Goal: Information Seeking & Learning: Check status

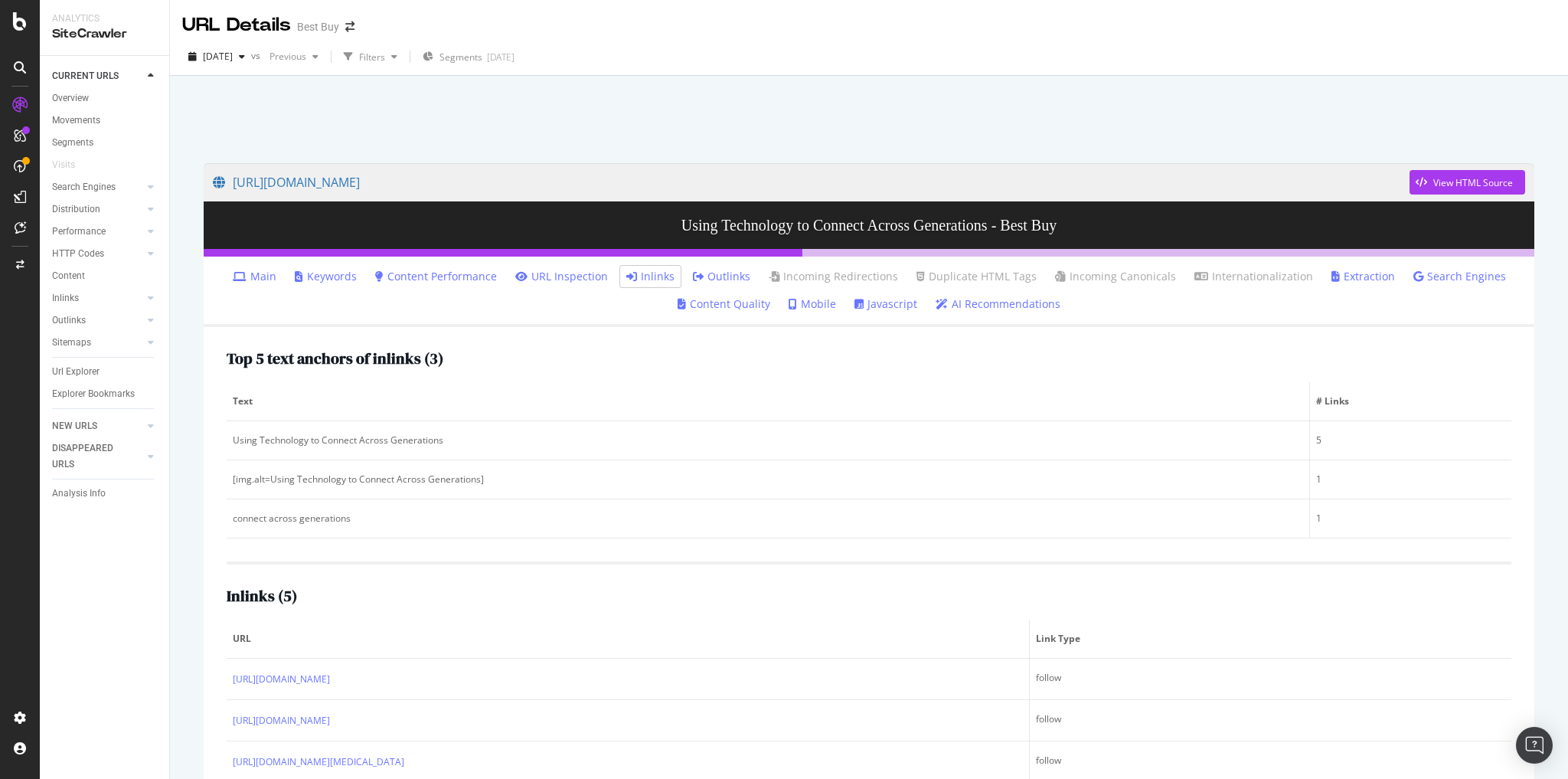
scroll to position [121, 0]
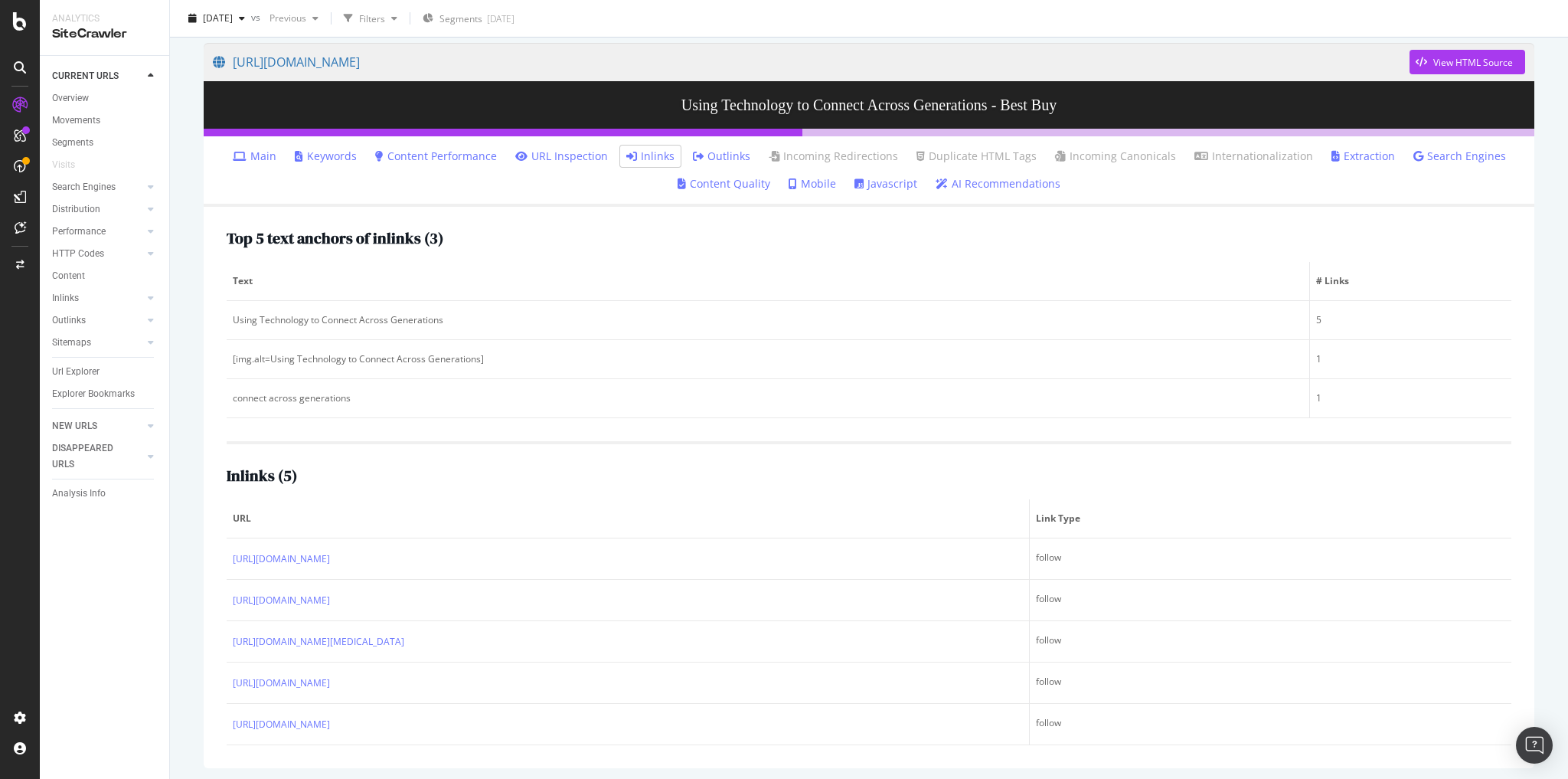
drag, startPoint x: 77, startPoint y: 372, endPoint x: 204, endPoint y: 338, distance: 131.5
click at [77, 372] on div "Url Explorer" at bounding box center [76, 372] width 48 height 16
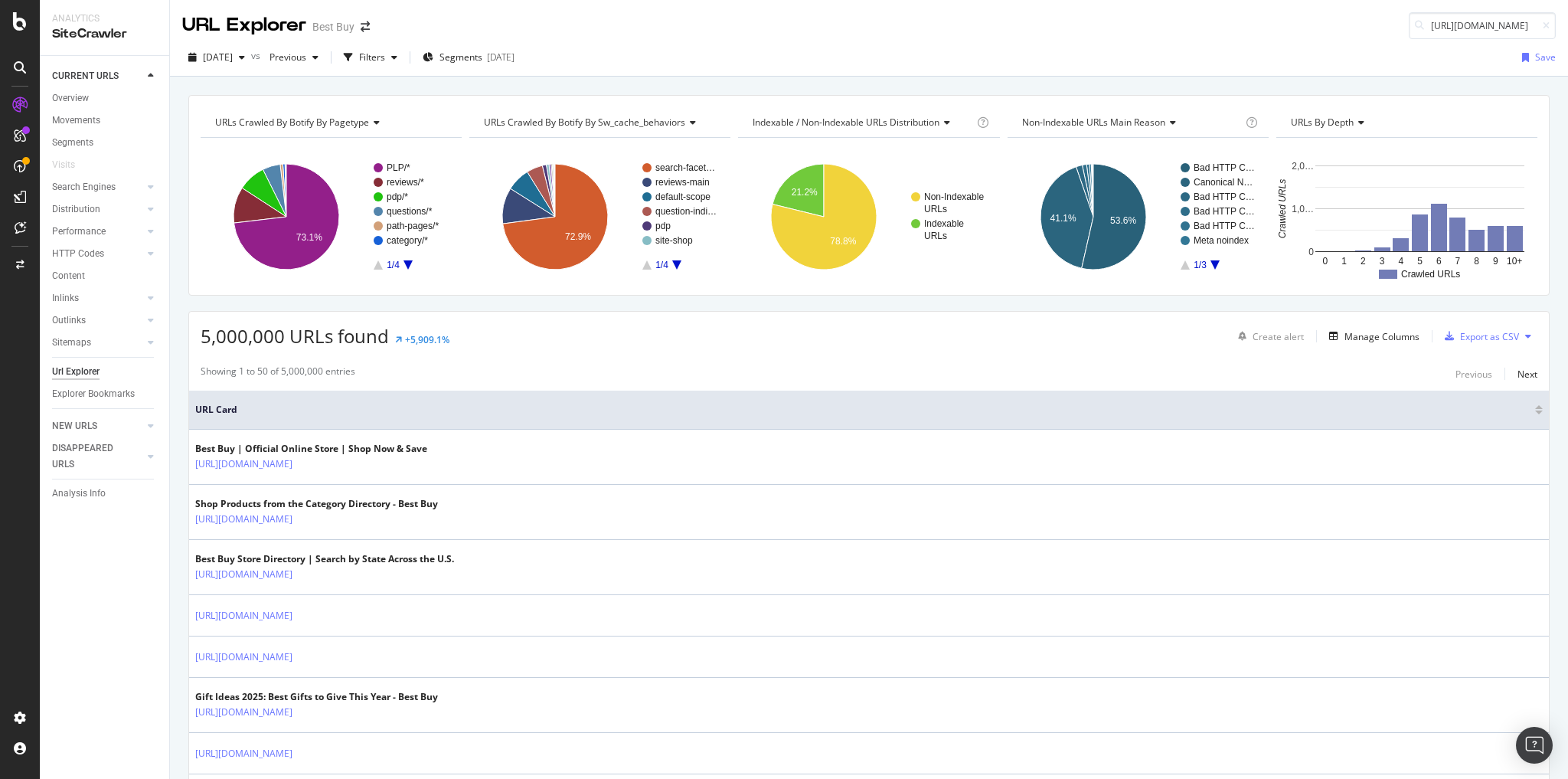
scroll to position [0, 342]
type input "https://www.bestbuy.com/discover-learn/how-to-minimize-your-carbon-footprint/pc…"
click at [1318, 51] on span "https://www.bestbuy.com/discover-learn/how-to-minimize-your-carbon-footprint/pc…" at bounding box center [1296, 44] width 102 height 13
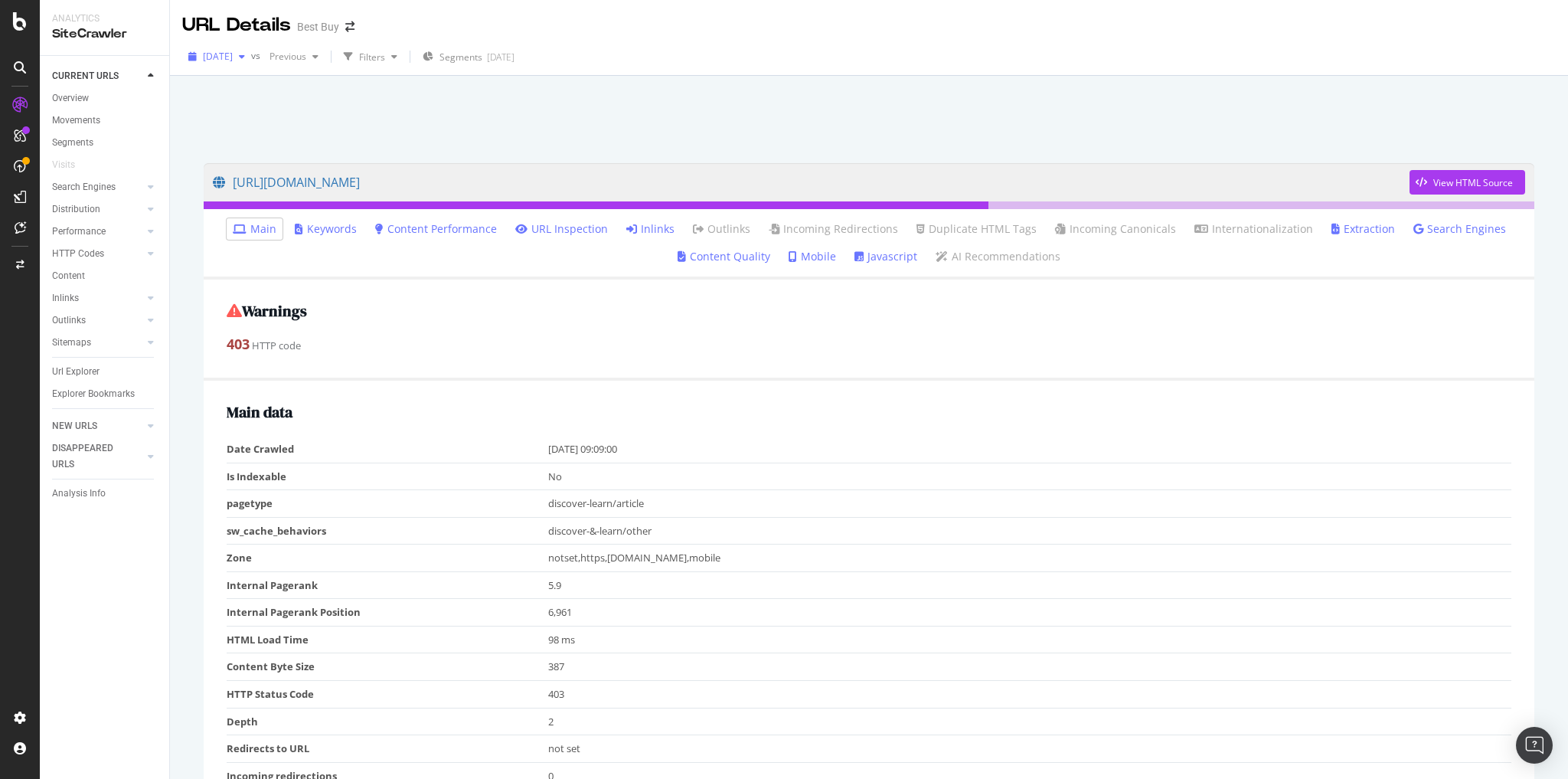
click at [233, 58] on span "[DATE]" at bounding box center [218, 56] width 30 height 13
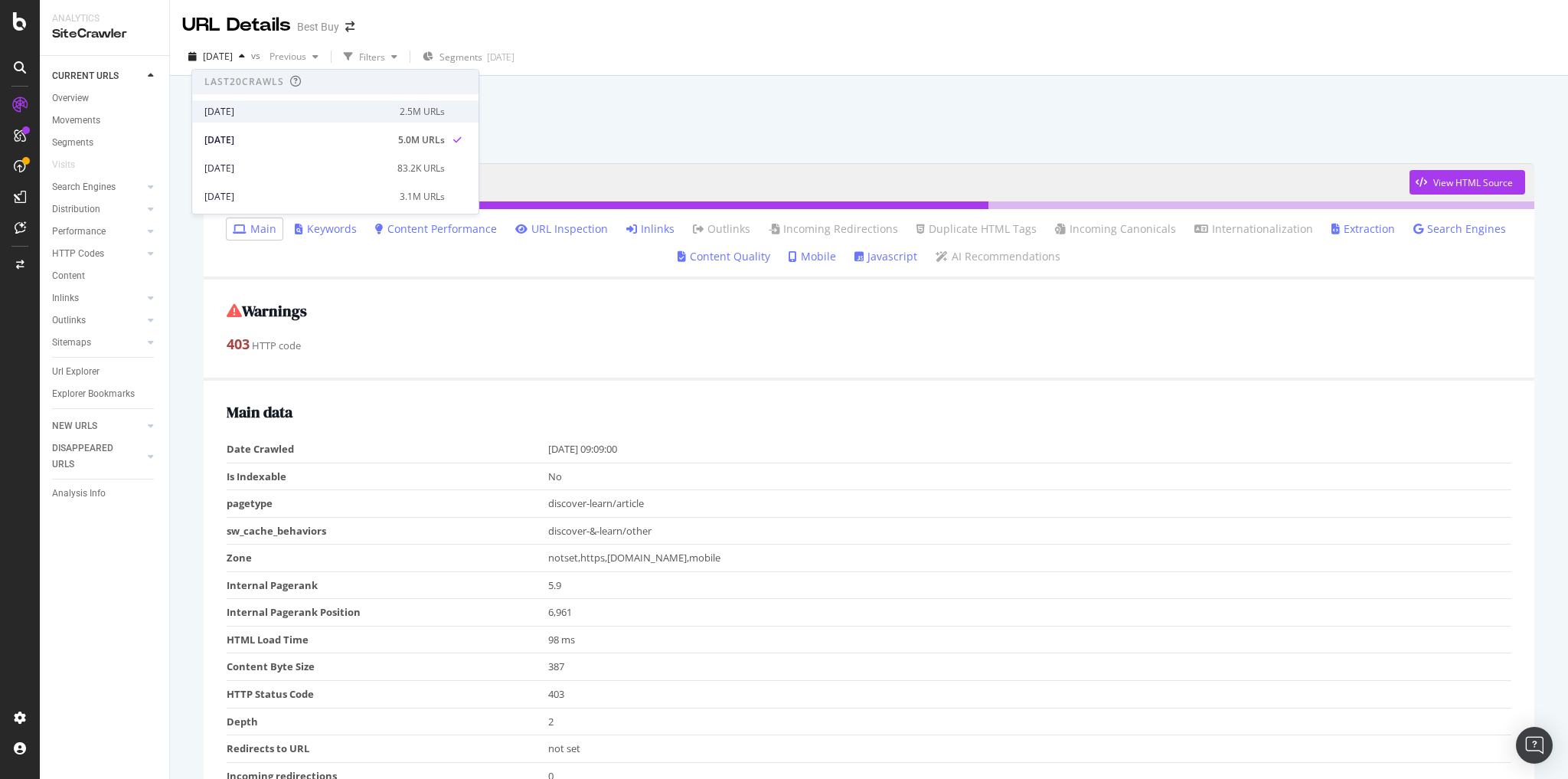
click at [250, 110] on div "2025 Sep. 23rd" at bounding box center [297, 112] width 186 height 14
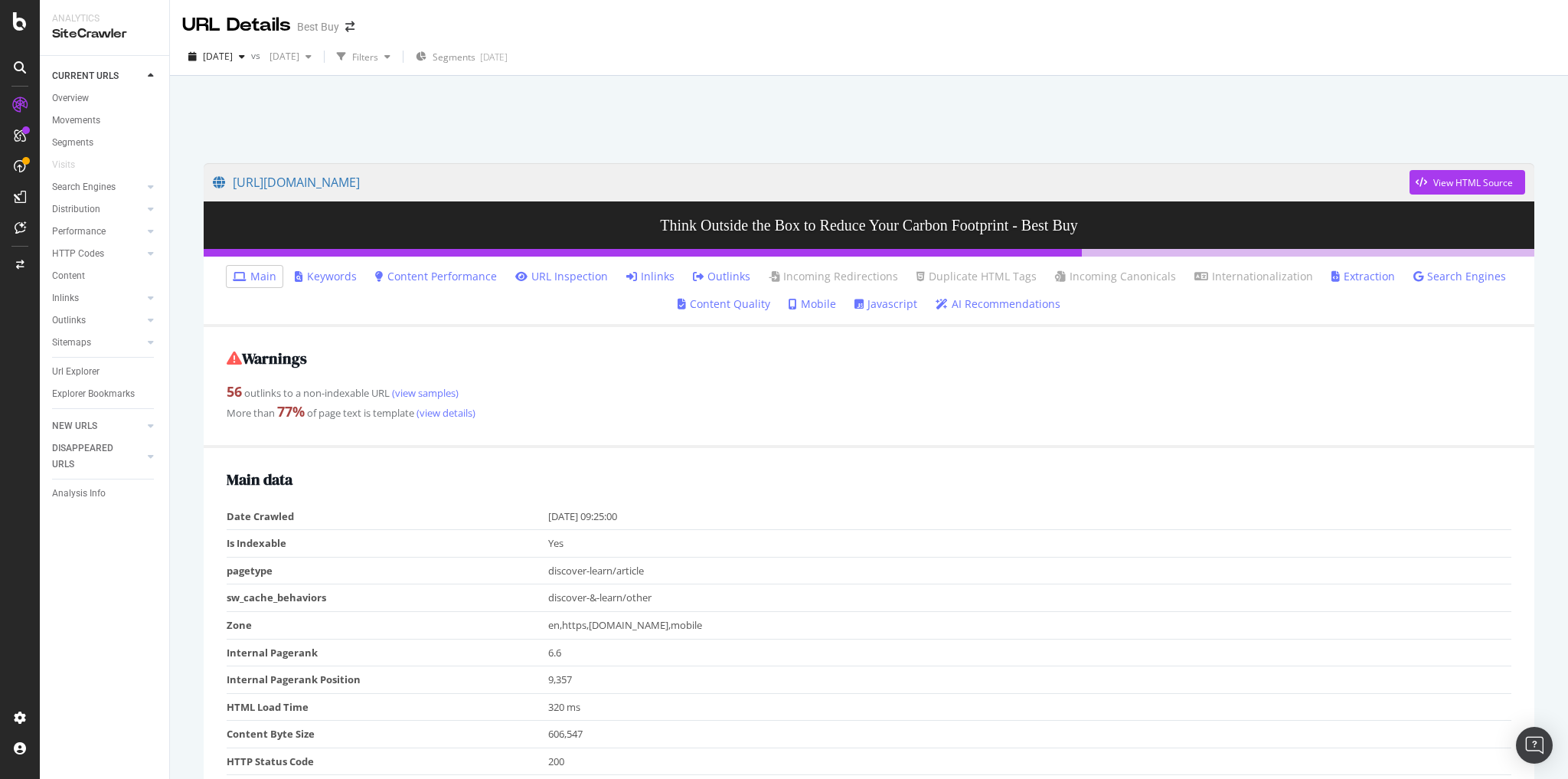
click at [660, 275] on link "Inlinks" at bounding box center [650, 276] width 48 height 15
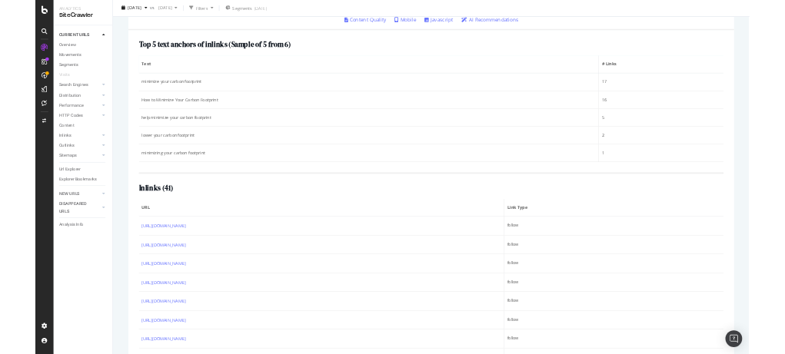
scroll to position [338, 0]
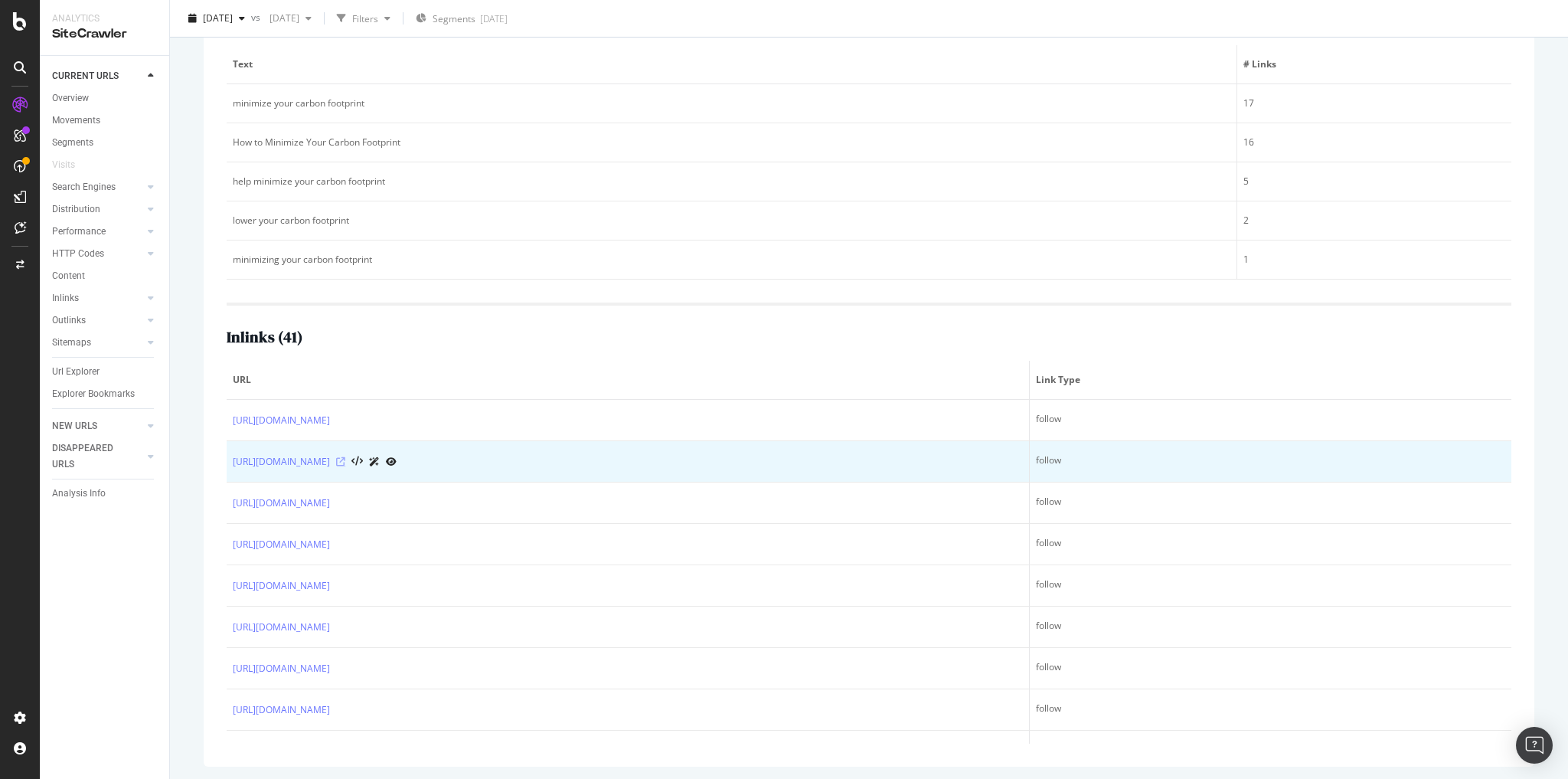
click at [345, 457] on icon at bounding box center [340, 461] width 9 height 9
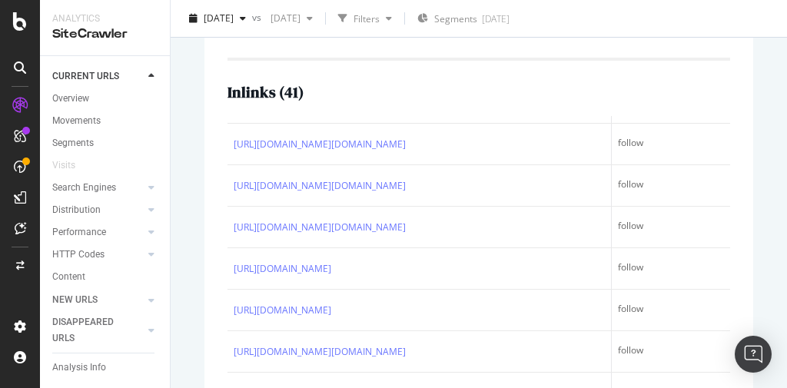
scroll to position [615, 0]
